Goal: Task Accomplishment & Management: Use online tool/utility

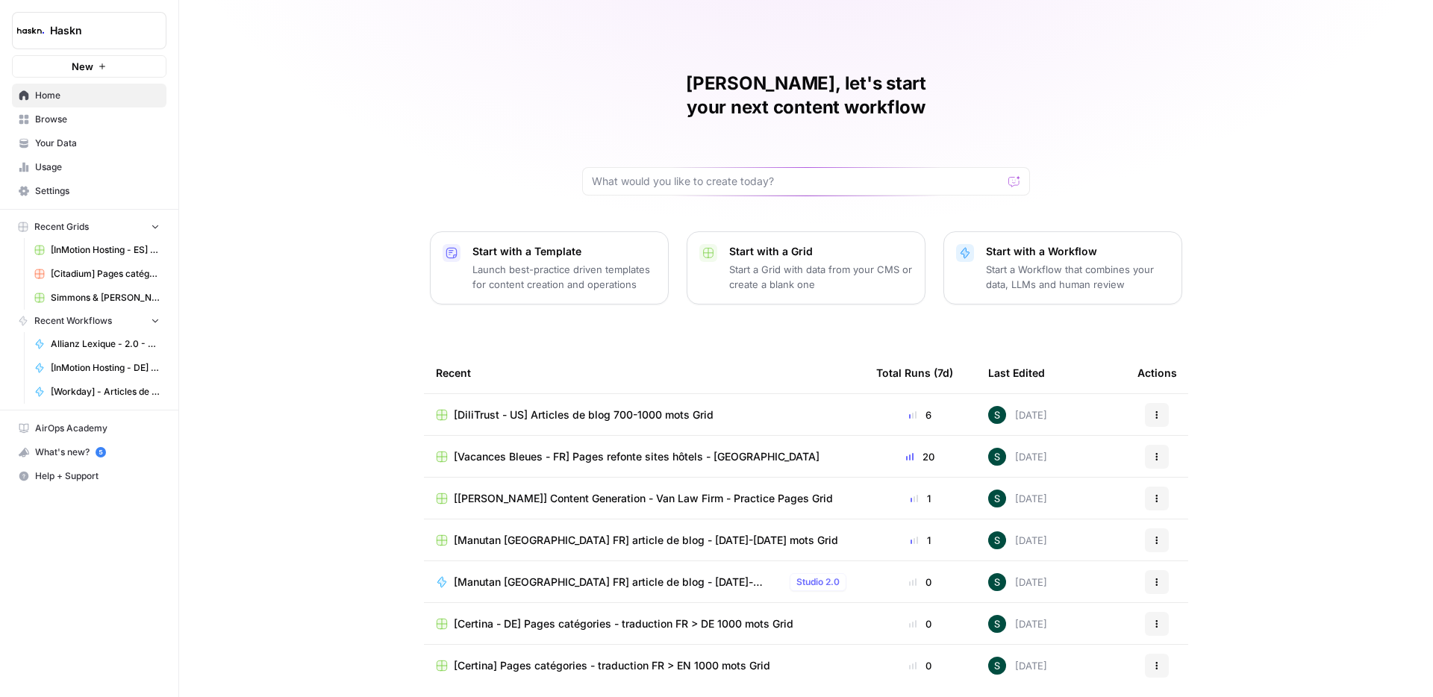
click at [64, 125] on span "Browse" at bounding box center [97, 119] width 125 height 13
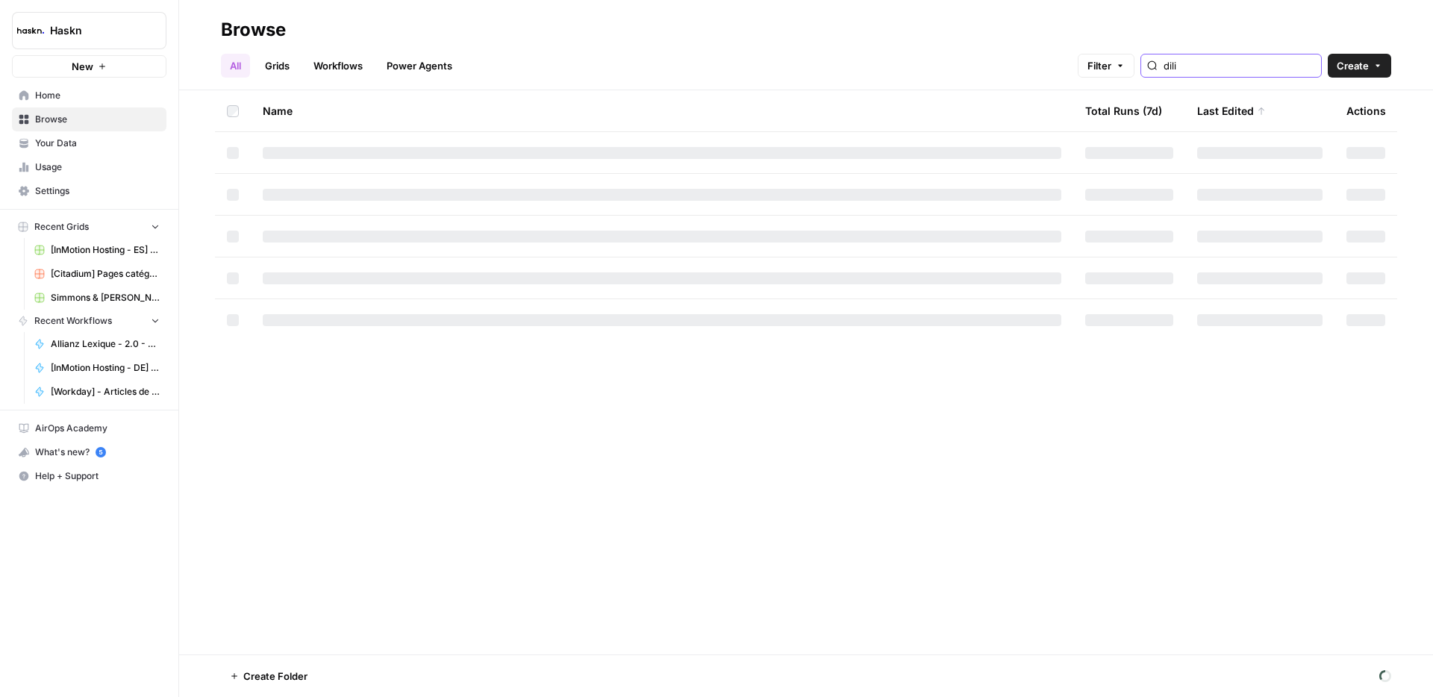
click at [1227, 63] on input "dili" at bounding box center [1238, 65] width 151 height 15
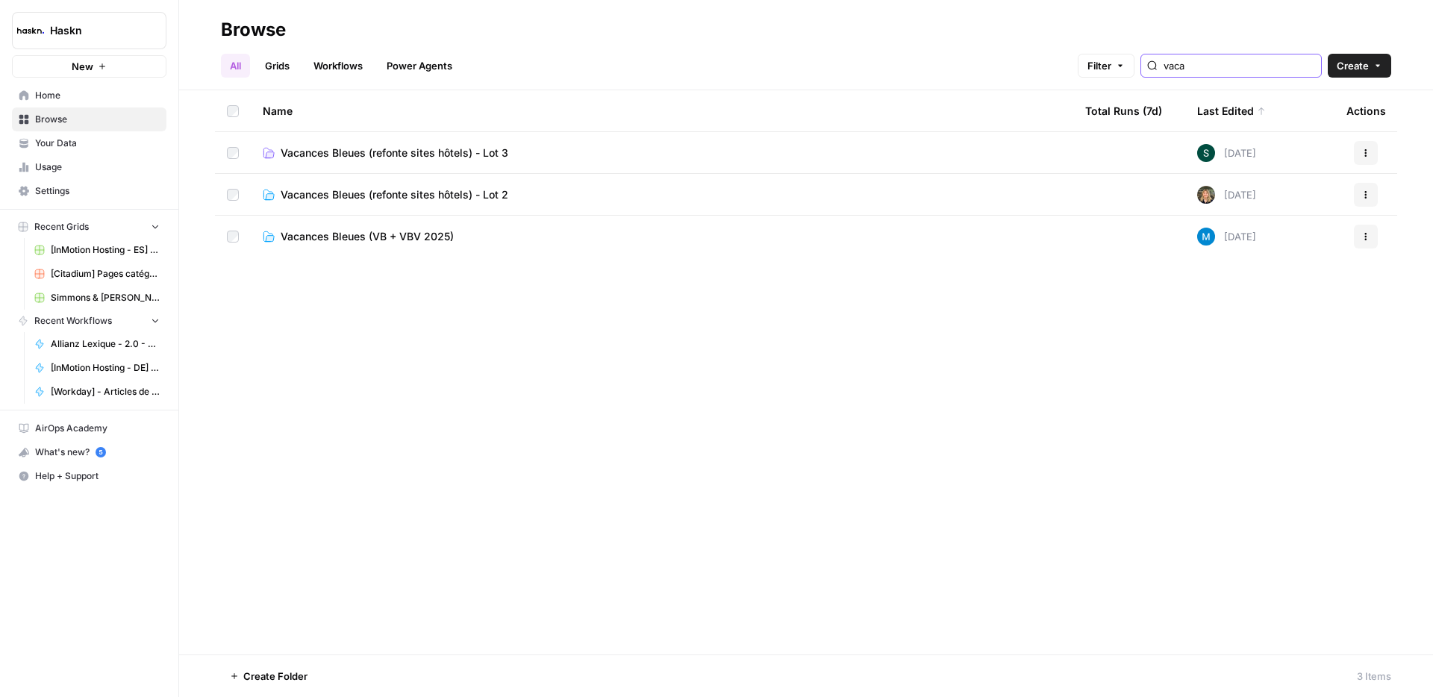
type input "vaca"
click at [451, 151] on span "Vacances Bleues (refonte sites hôtels) - Lot 3" at bounding box center [395, 152] width 228 height 15
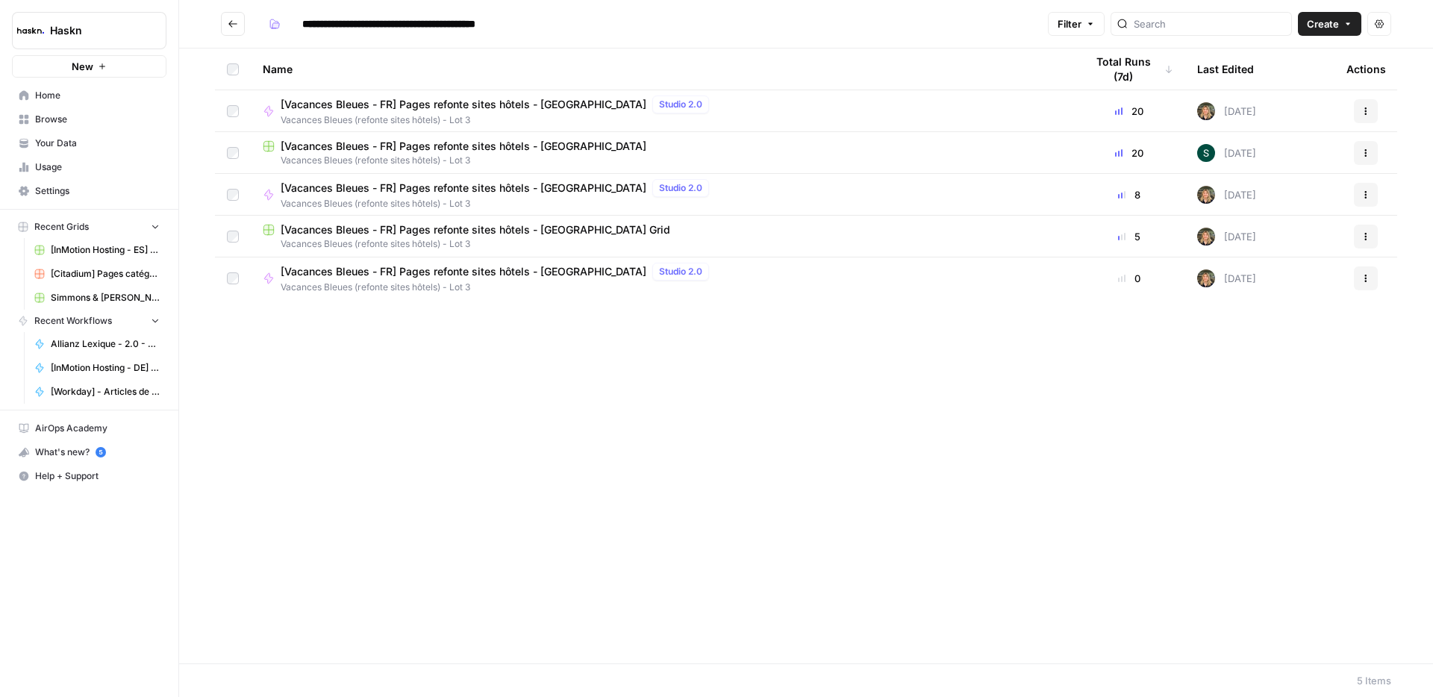
click at [544, 143] on span "[Vacances Bleues - FR] Pages refonte sites hôtels - [GEOGRAPHIC_DATA]" at bounding box center [464, 146] width 366 height 15
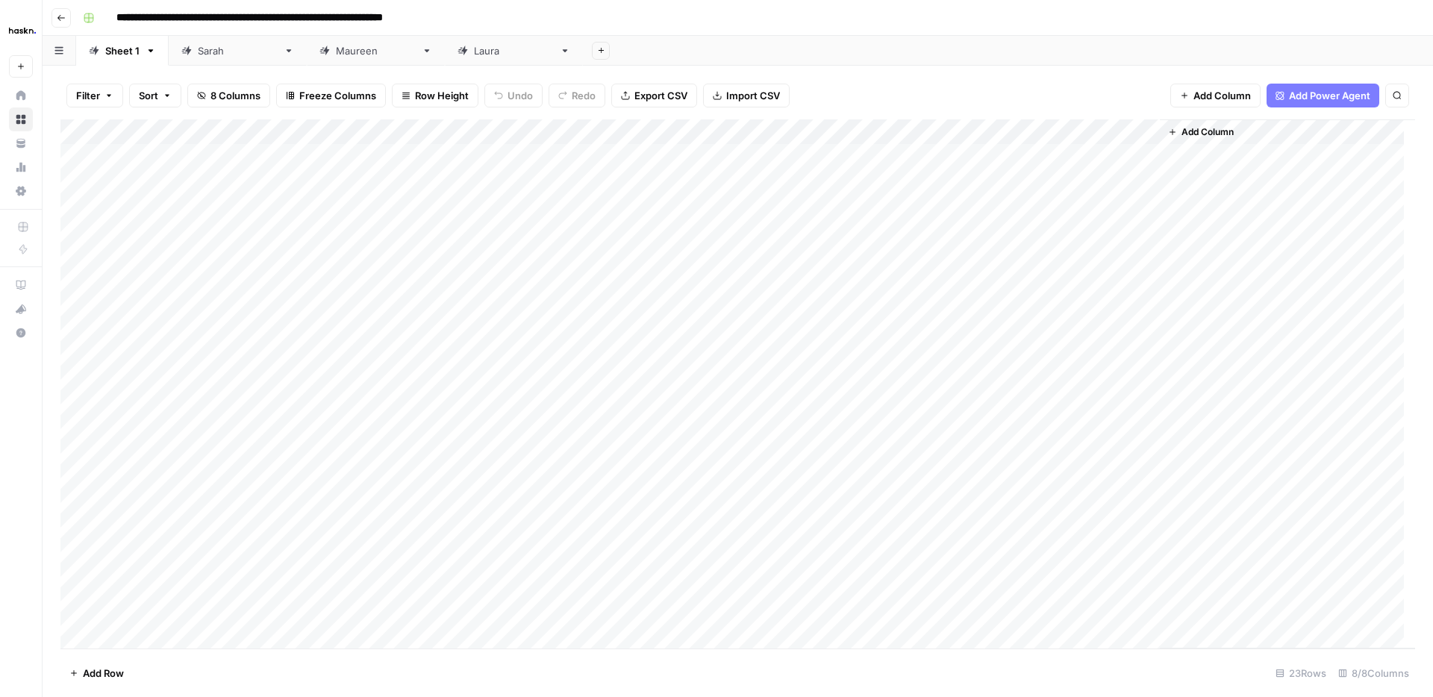
click at [200, 46] on div "[PERSON_NAME]" at bounding box center [238, 50] width 80 height 15
click at [1148, 154] on div "Add Column" at bounding box center [737, 219] width 1354 height 201
click at [1142, 177] on div "Add Column" at bounding box center [737, 219] width 1354 height 201
click at [1145, 203] on div "Add Column" at bounding box center [737, 219] width 1354 height 201
click at [1145, 232] on div "Add Column" at bounding box center [737, 219] width 1354 height 201
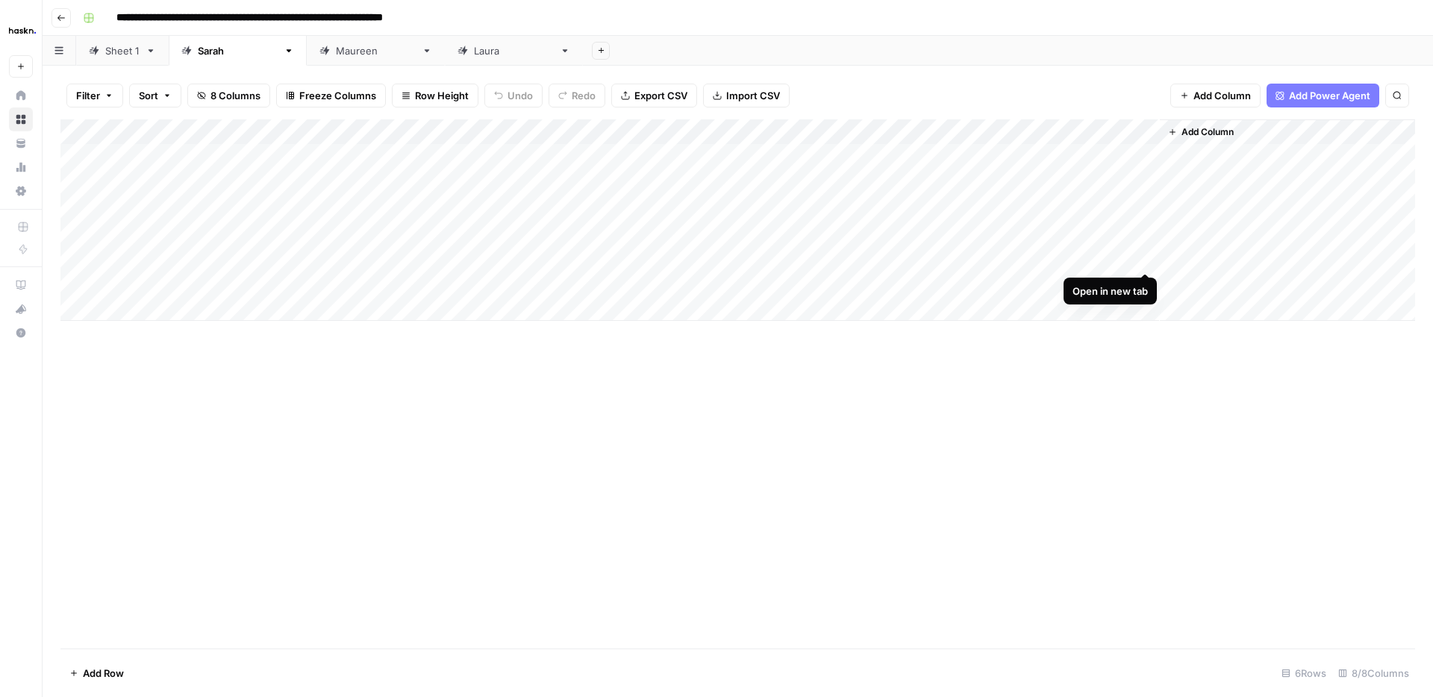
click at [1148, 258] on div "Add Column" at bounding box center [737, 219] width 1354 height 201
click at [1150, 283] on div "Add Column" at bounding box center [737, 219] width 1354 height 201
click at [772, 458] on div "Add Column" at bounding box center [737, 383] width 1354 height 529
